Goal: Task Accomplishment & Management: Use online tool/utility

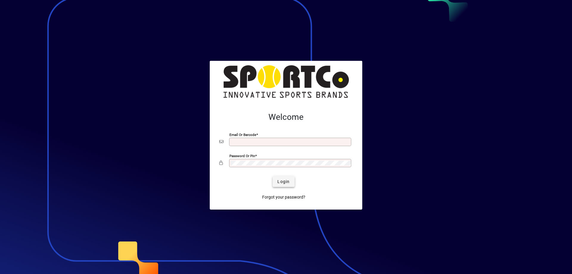
type input "**********"
click at [284, 184] on span "Login" at bounding box center [283, 181] width 12 height 6
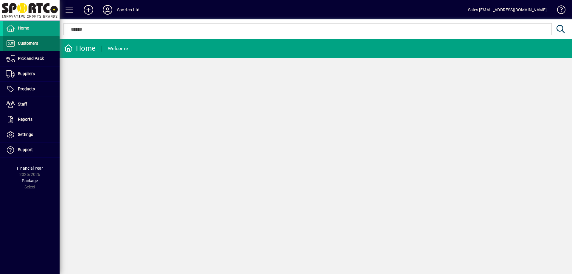
click at [32, 44] on span "Customers" at bounding box center [28, 43] width 20 height 5
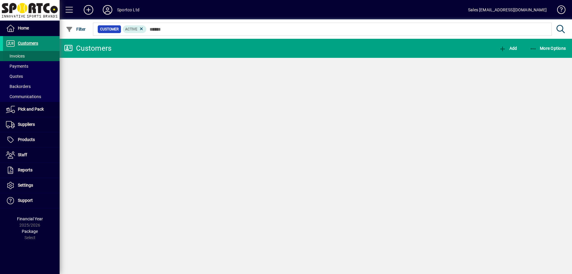
click at [18, 55] on span "Invoices" at bounding box center [15, 56] width 19 height 5
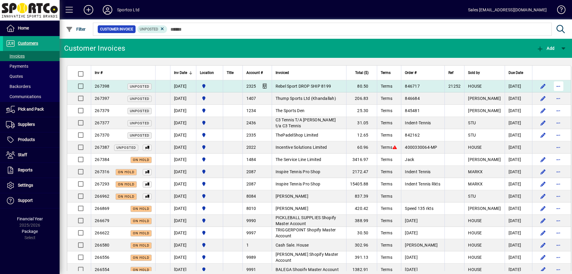
click at [551, 85] on span "button" at bounding box center [558, 86] width 14 height 14
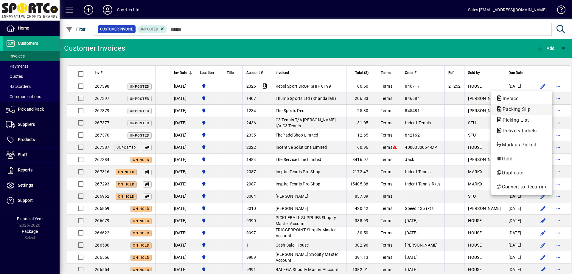
click at [534, 108] on span "Packing Slip" at bounding box center [522, 109] width 52 height 7
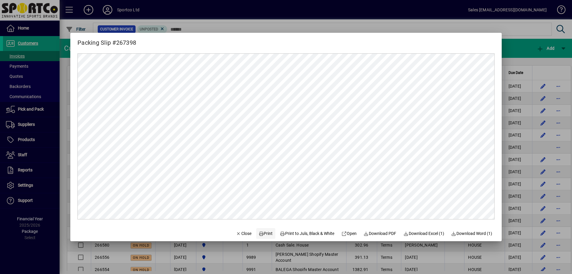
click at [261, 231] on span "Print" at bounding box center [266, 233] width 14 height 6
click at [239, 233] on span "Close" at bounding box center [243, 233] width 15 height 6
